Goal: Task Accomplishment & Management: Use online tool/utility

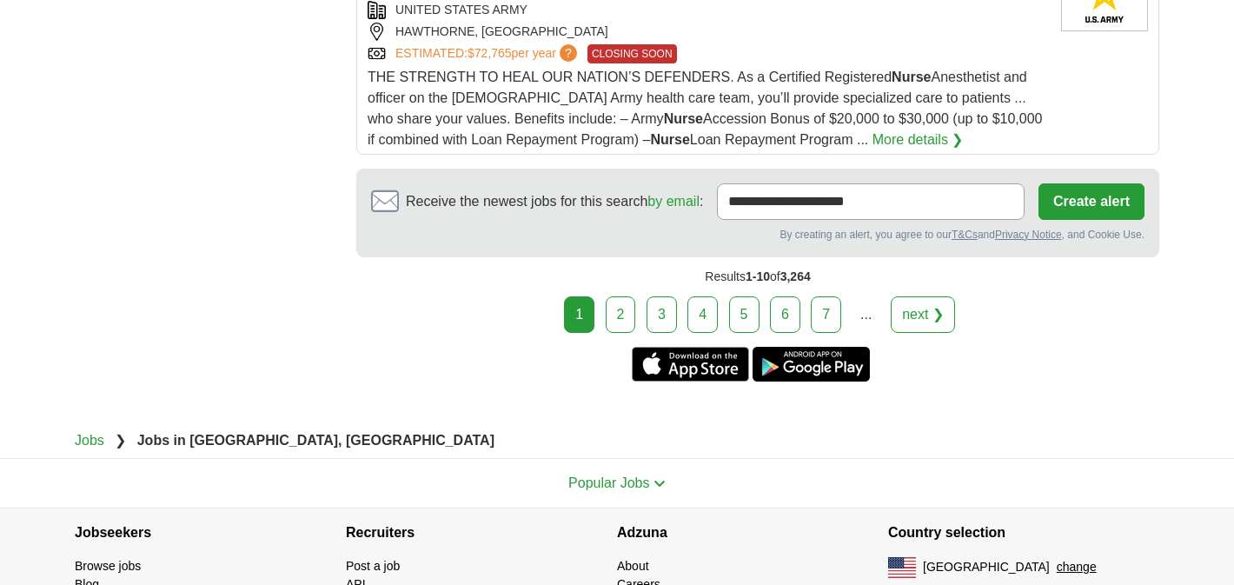
scroll to position [2379, 0]
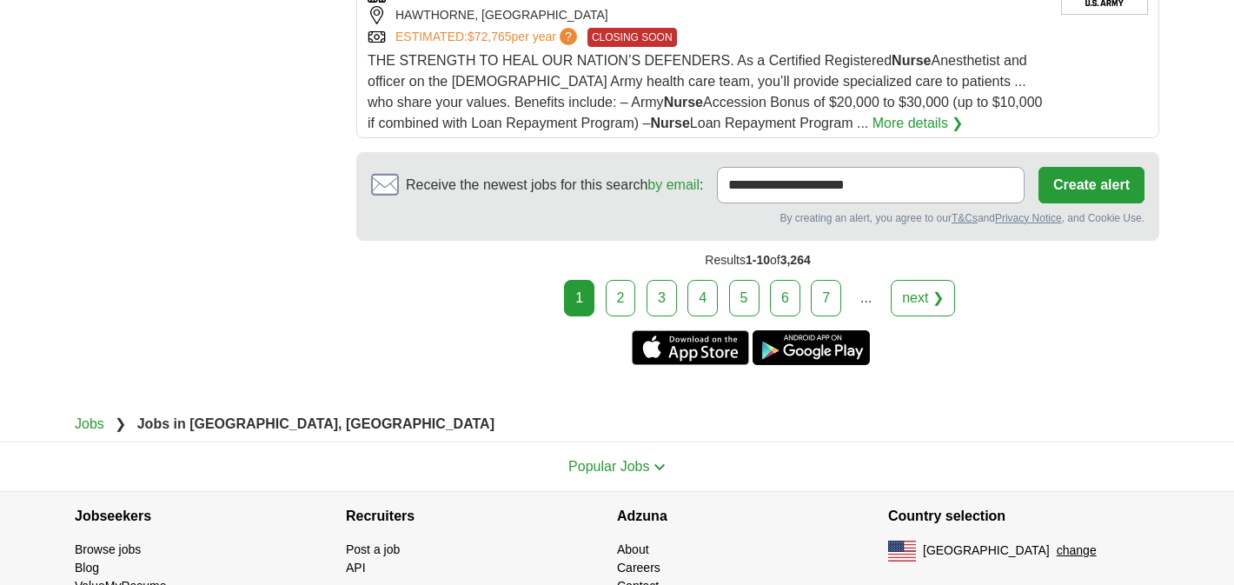
click at [625, 280] on link "2" at bounding box center [621, 298] width 30 height 37
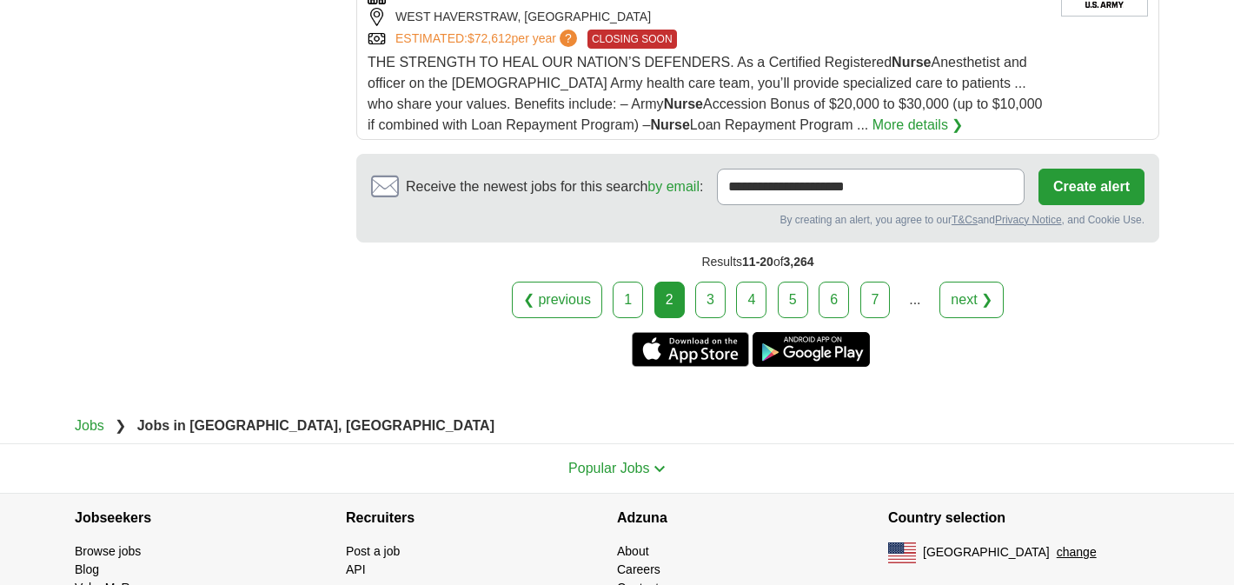
scroll to position [2454, 0]
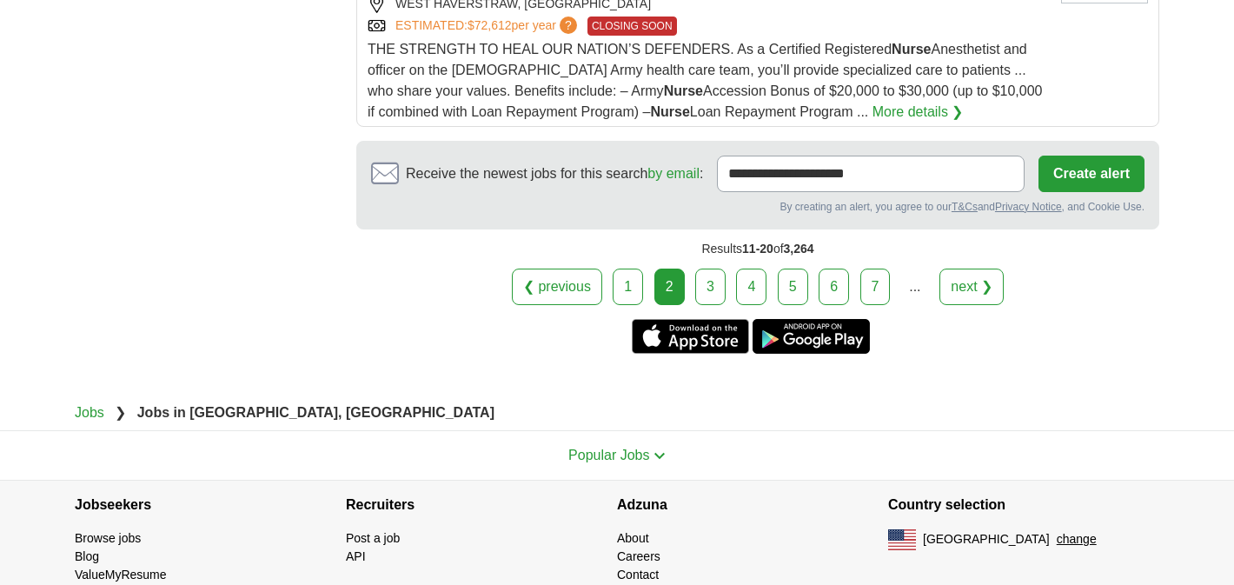
click at [710, 302] on link "3" at bounding box center [710, 287] width 30 height 37
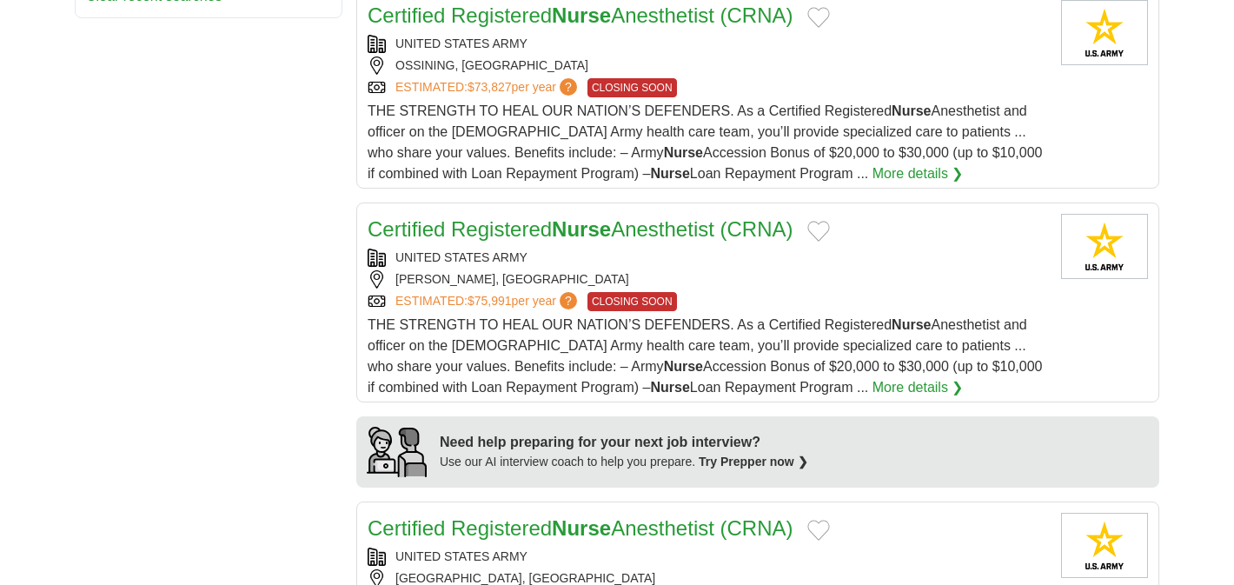
scroll to position [1277, 0]
